Goal: Check status: Check status

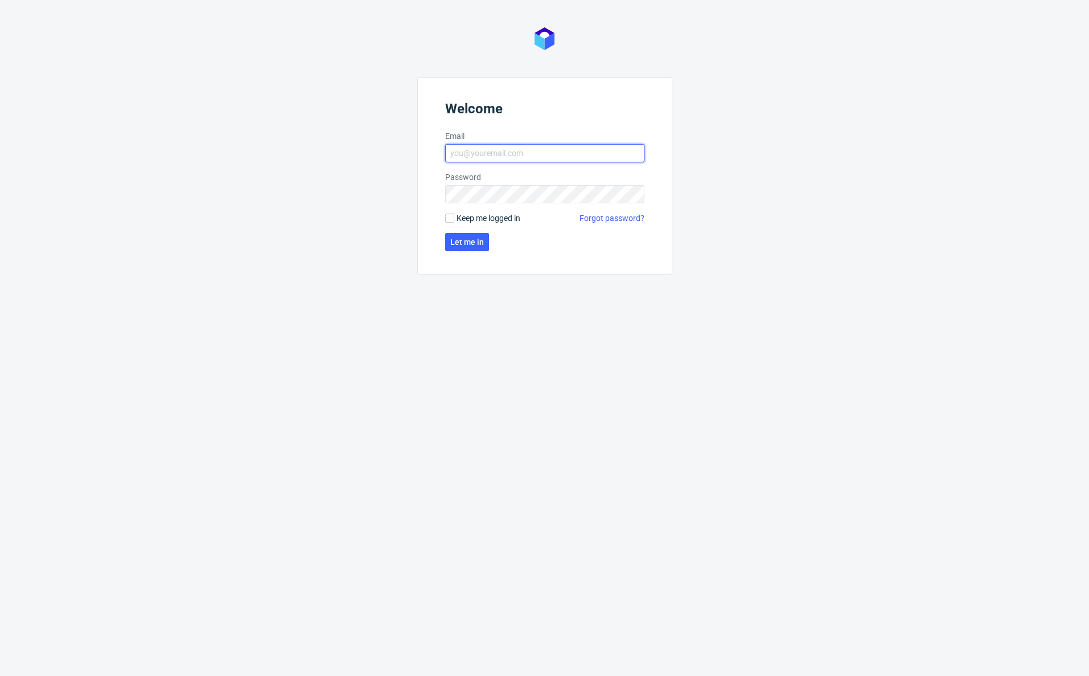
click at [544, 148] on input "Email" at bounding box center [544, 153] width 199 height 18
type input "[EMAIL_ADDRESS][DOMAIN_NAME]"
click button "Let me in" at bounding box center [467, 242] width 44 height 18
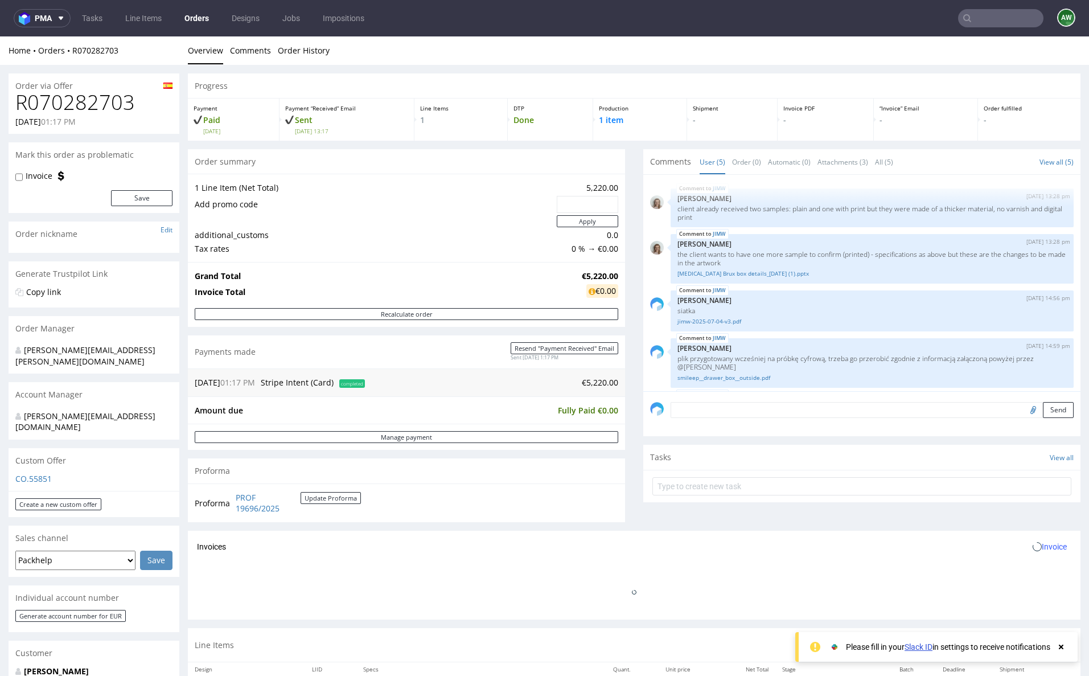
scroll to position [40, 0]
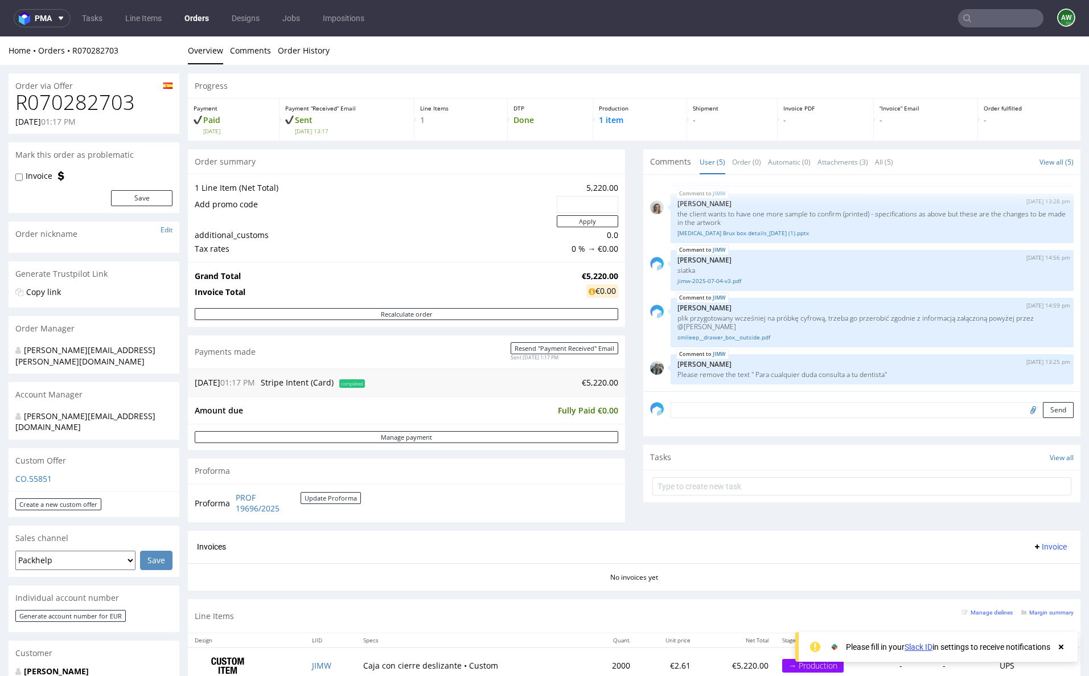
click at [1062, 645] on use at bounding box center [1061, 647] width 5 height 5
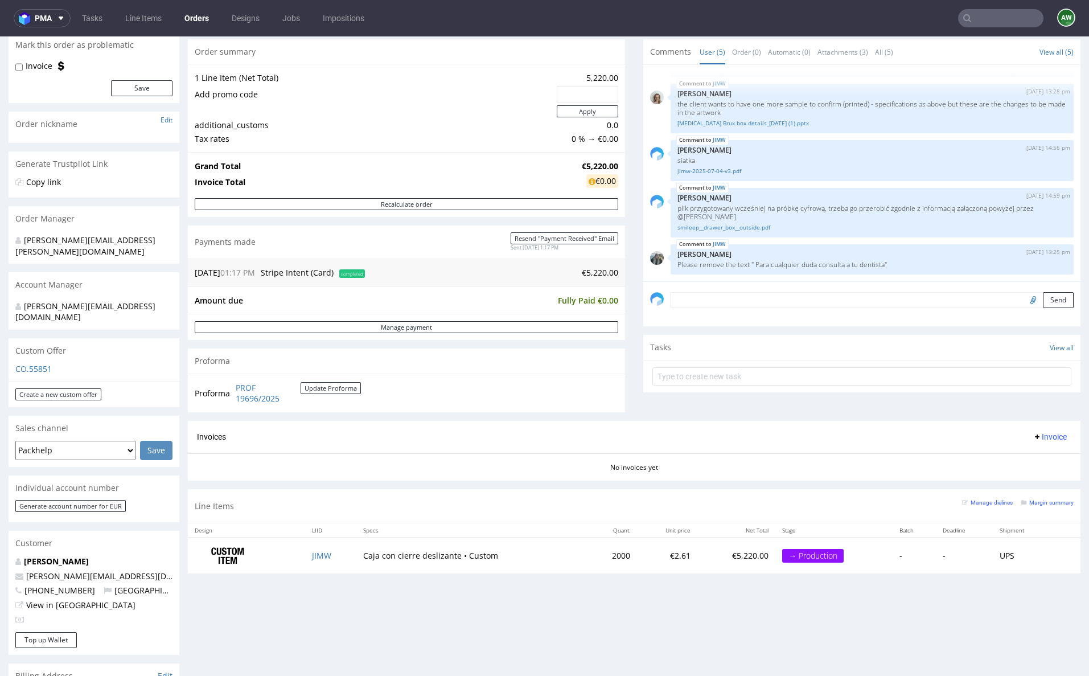
scroll to position [0, 0]
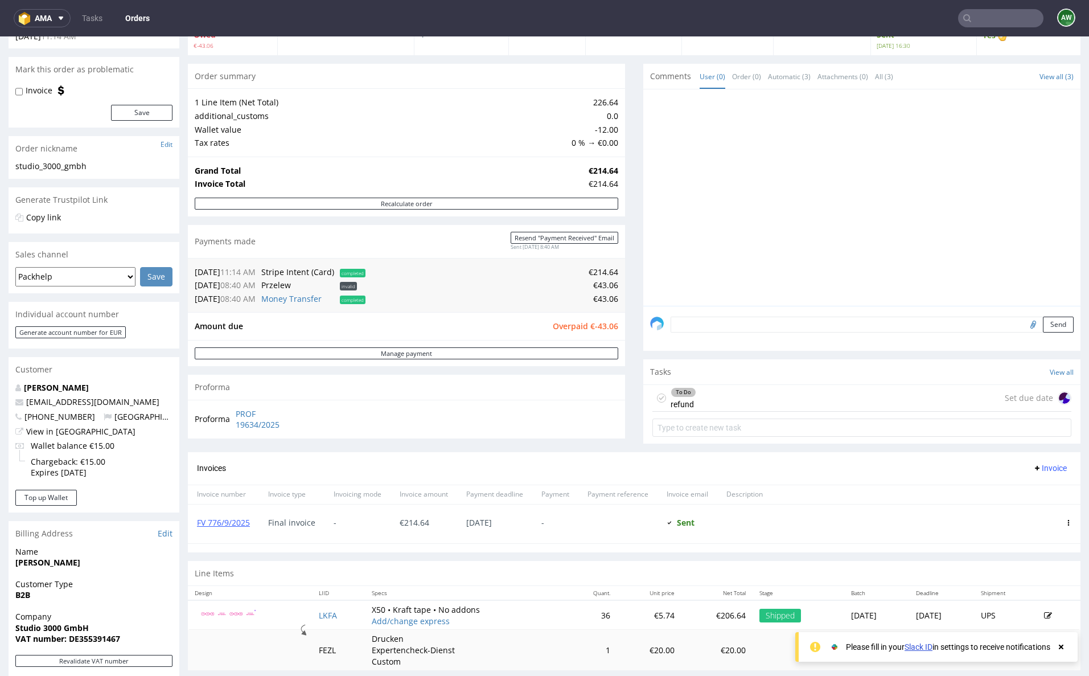
scroll to position [330, 0]
